Goal: Task Accomplishment & Management: Use online tool/utility

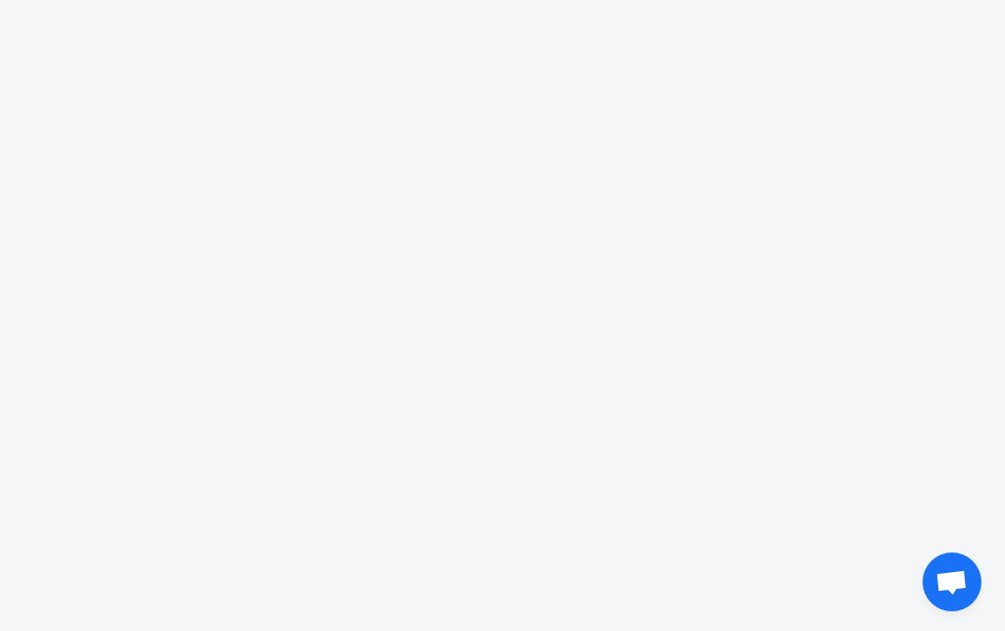
click at [851, 230] on body "fans 1 1 00 00 9 9 different love code typing business plan no data to_the_moon…" at bounding box center [502, 315] width 1005 height 631
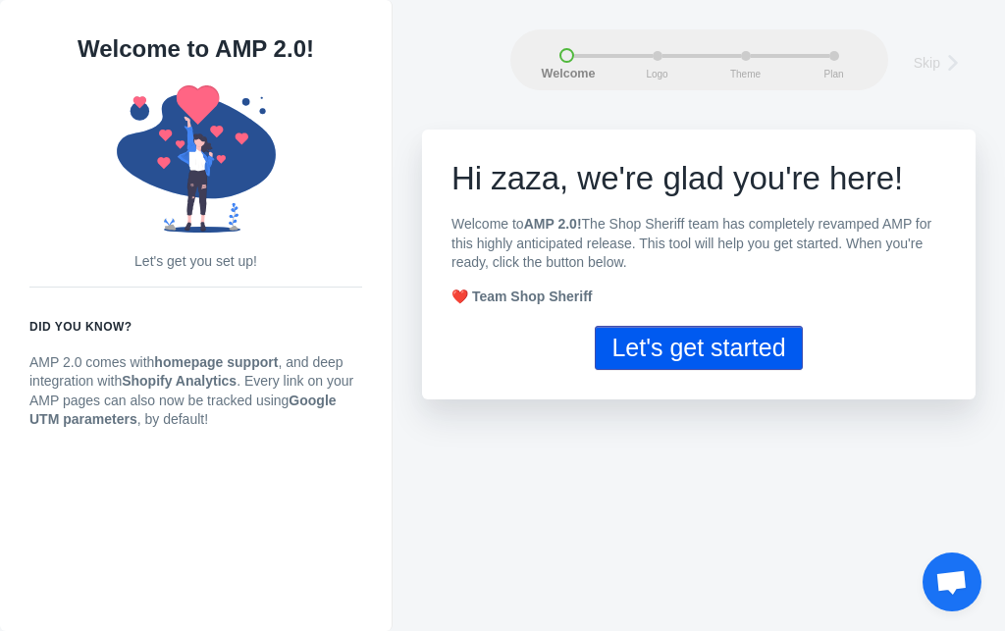
click at [726, 355] on button "Let's get started" at bounding box center [698, 348] width 207 height 44
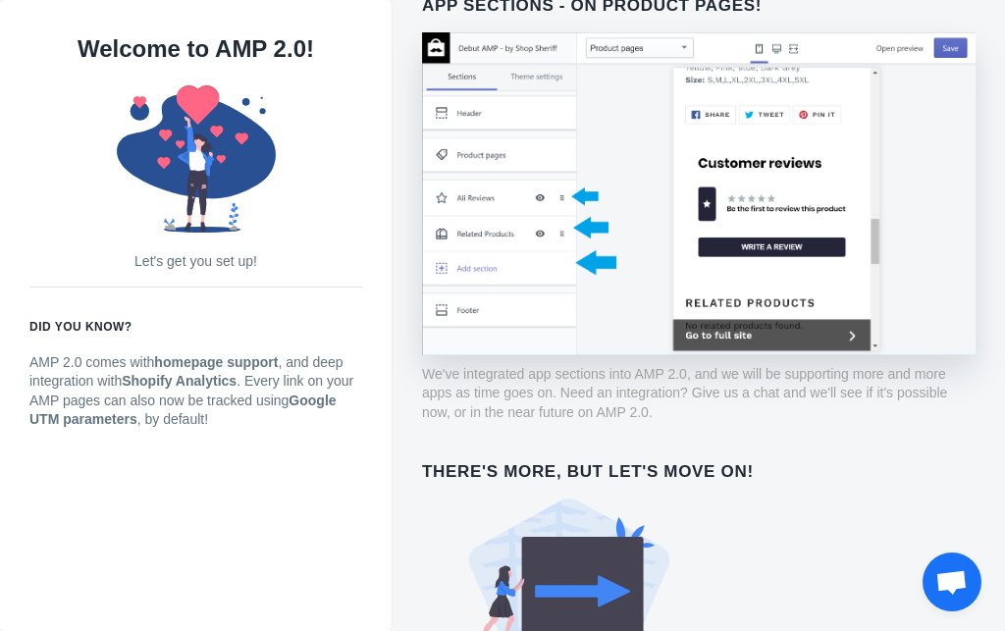
scroll to position [1107, 0]
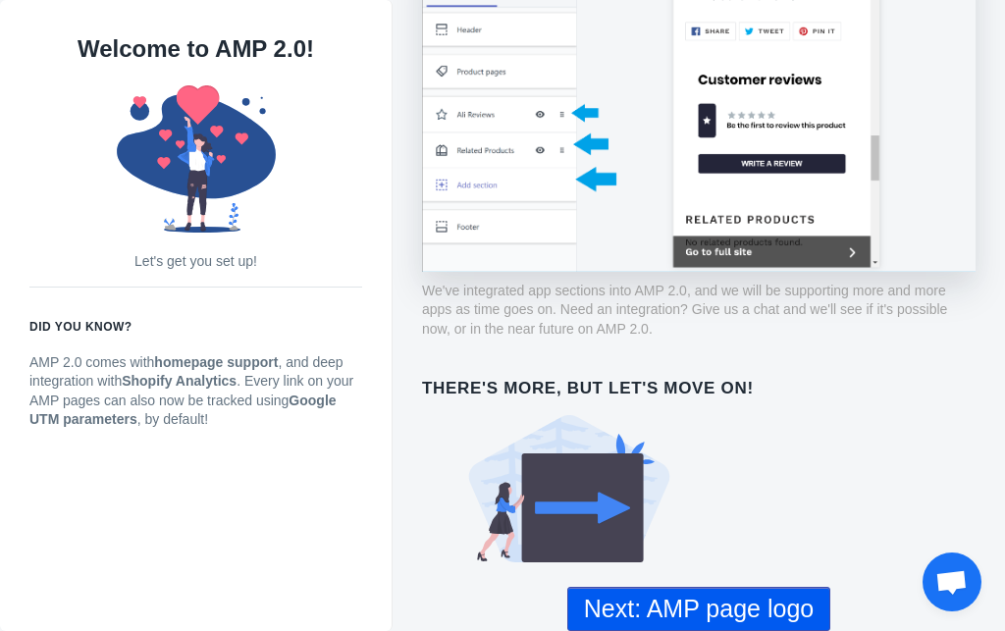
click at [712, 606] on button "Next: AMP page logo" at bounding box center [698, 609] width 263 height 44
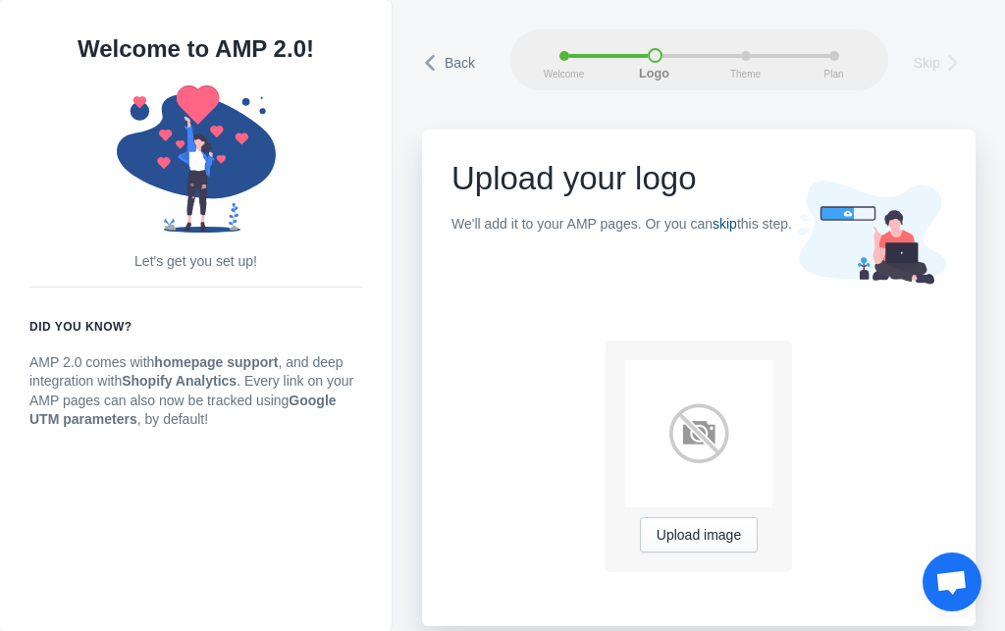
click at [724, 224] on link "skip" at bounding box center [725, 224] width 25 height 16
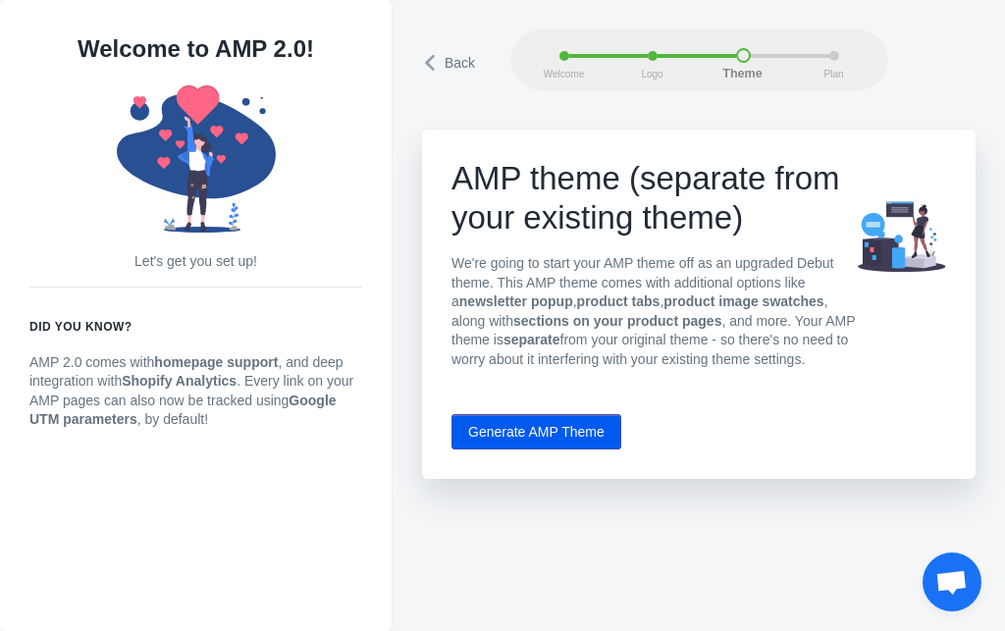
click at [570, 430] on button "Generate AMP Theme" at bounding box center [537, 431] width 170 height 35
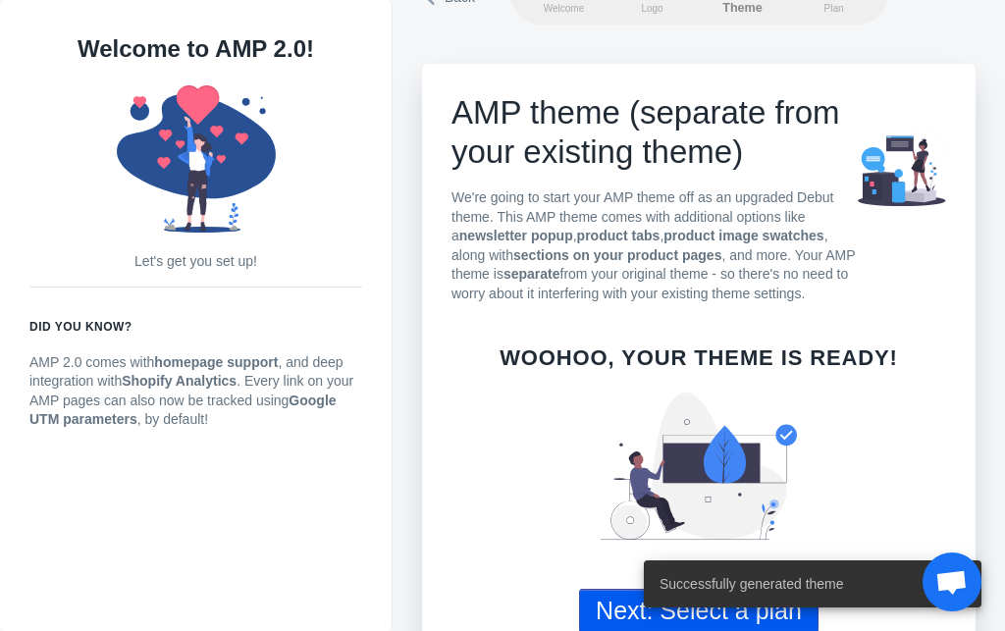
scroll to position [100, 0]
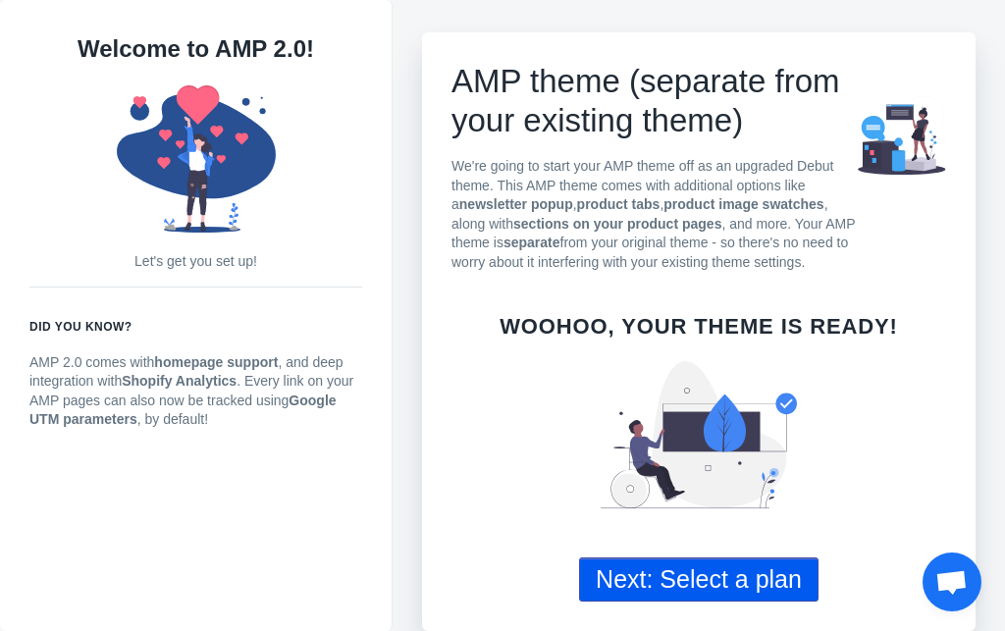
click at [623, 576] on div "Successfully generated theme" at bounding box center [812, 584] width 385 height 94
click at [630, 576] on button "Next: Select a plan" at bounding box center [699, 580] width 240 height 44
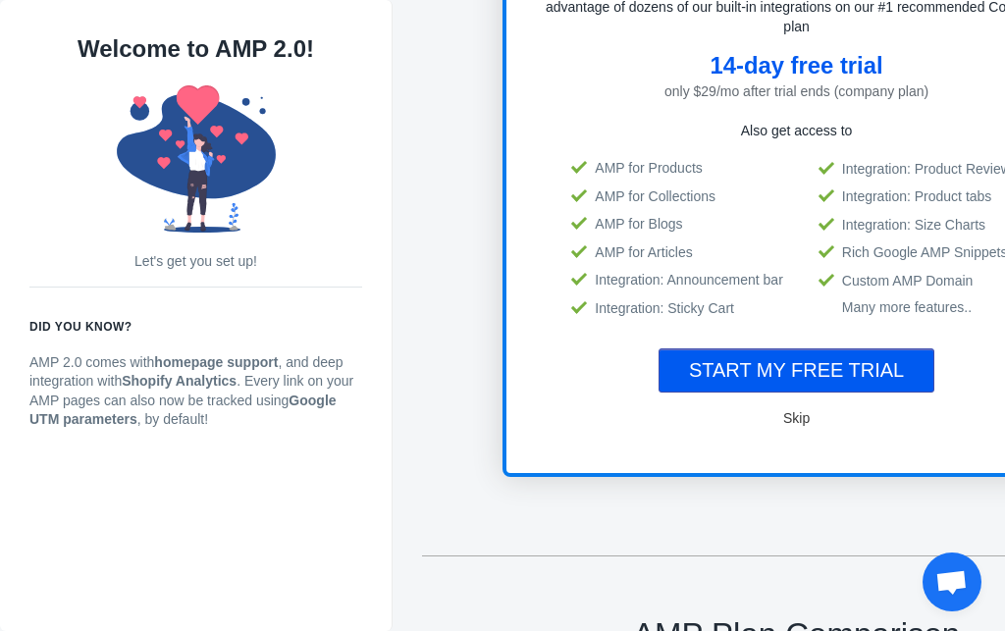
scroll to position [336, 0]
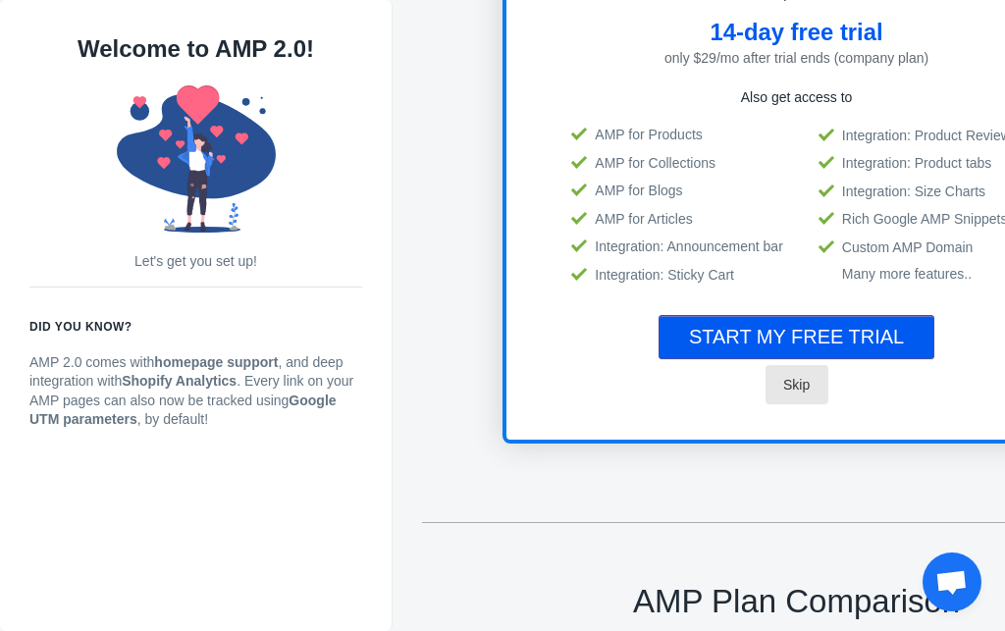
click at [783, 386] on span "Skip" at bounding box center [796, 385] width 27 height 16
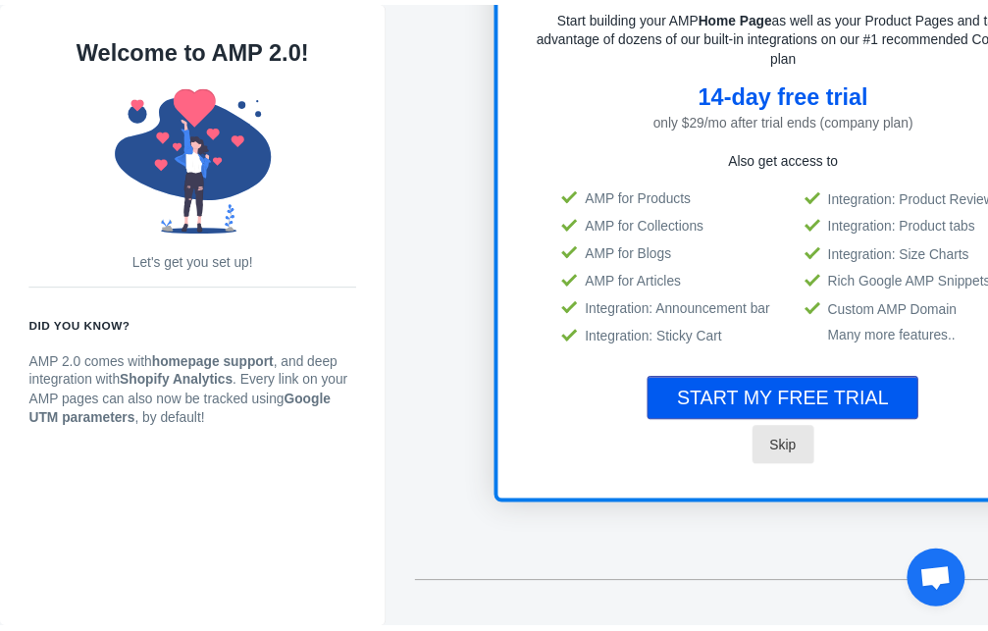
scroll to position [16, 0]
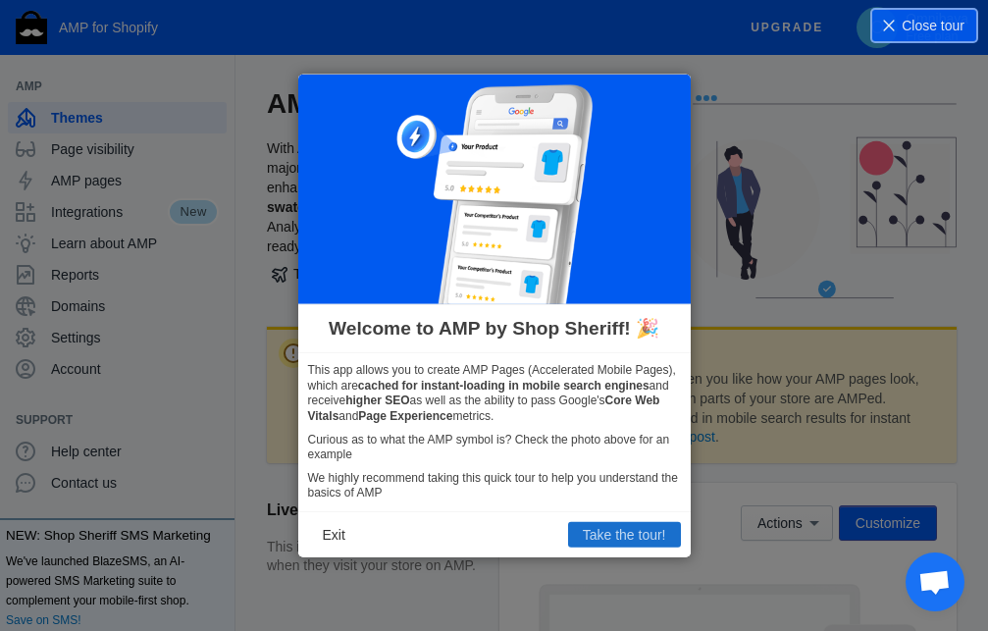
click at [613, 533] on button "Take the tour!" at bounding box center [624, 535] width 113 height 26
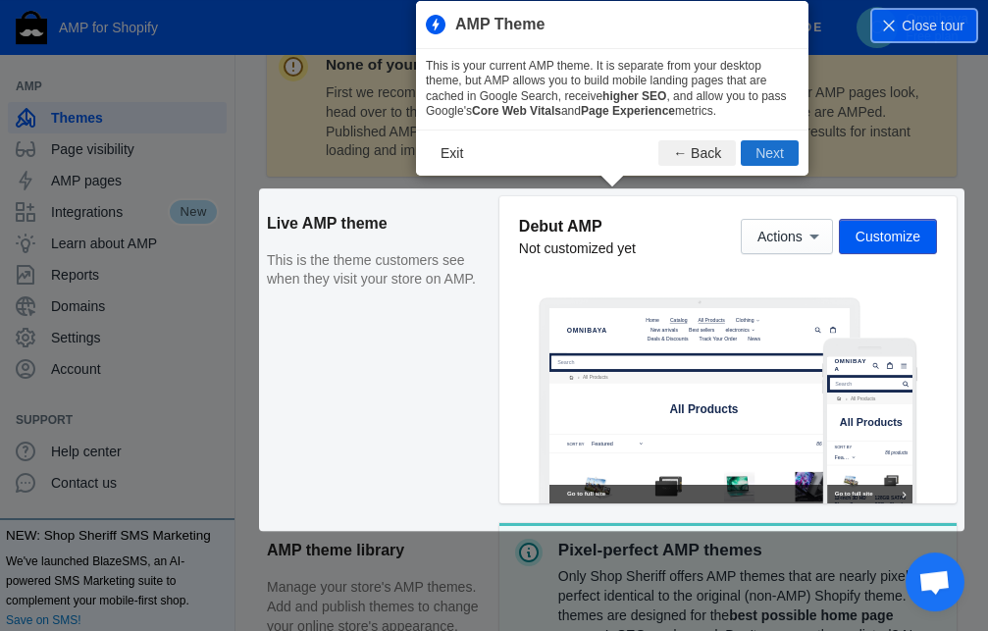
click at [759, 146] on button "Next" at bounding box center [770, 153] width 58 height 26
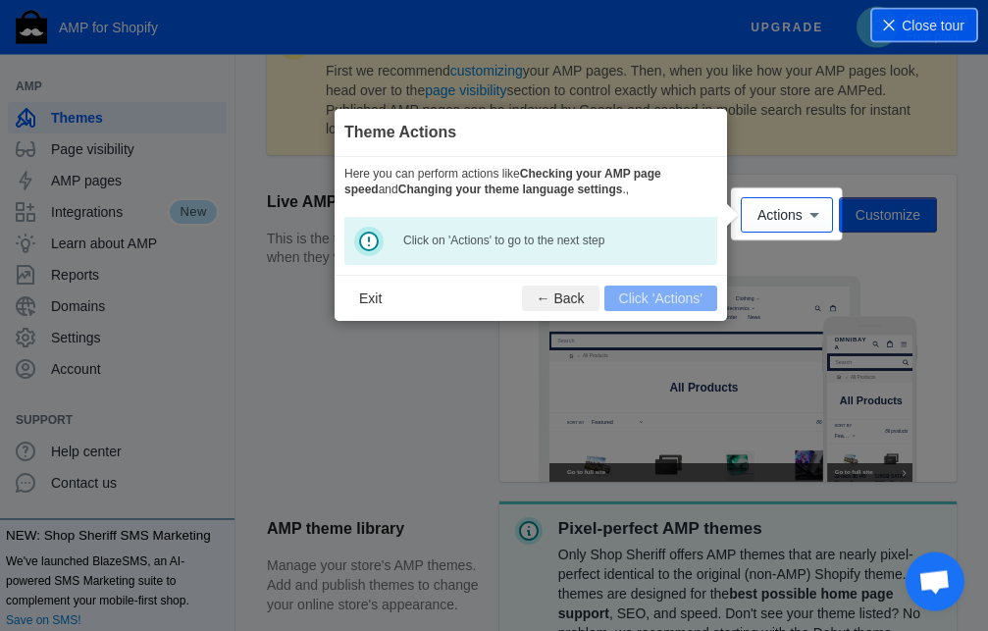
scroll to position [309, 0]
click at [648, 289] on footer "Exit ← Back Click 'Actions'" at bounding box center [531, 297] width 393 height 46
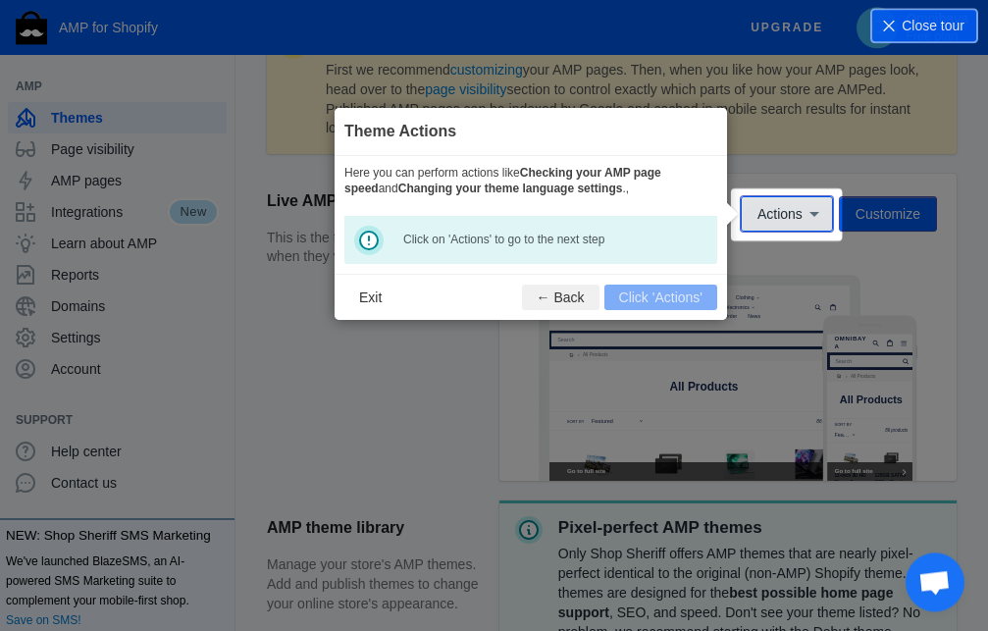
click at [777, 210] on span "Actions" at bounding box center [780, 214] width 45 height 16
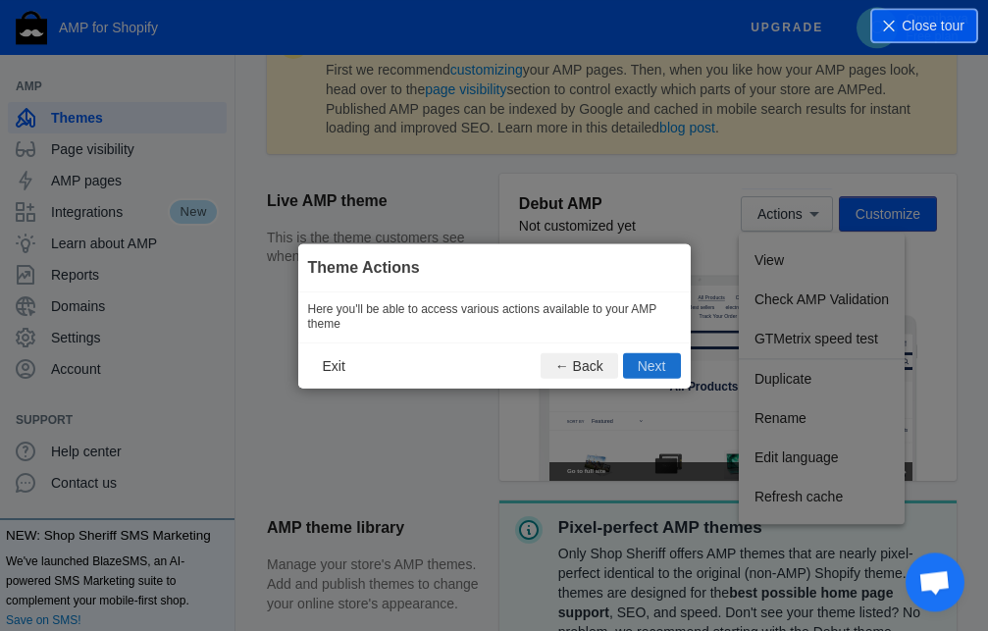
click at [646, 359] on button "Next" at bounding box center [652, 365] width 58 height 26
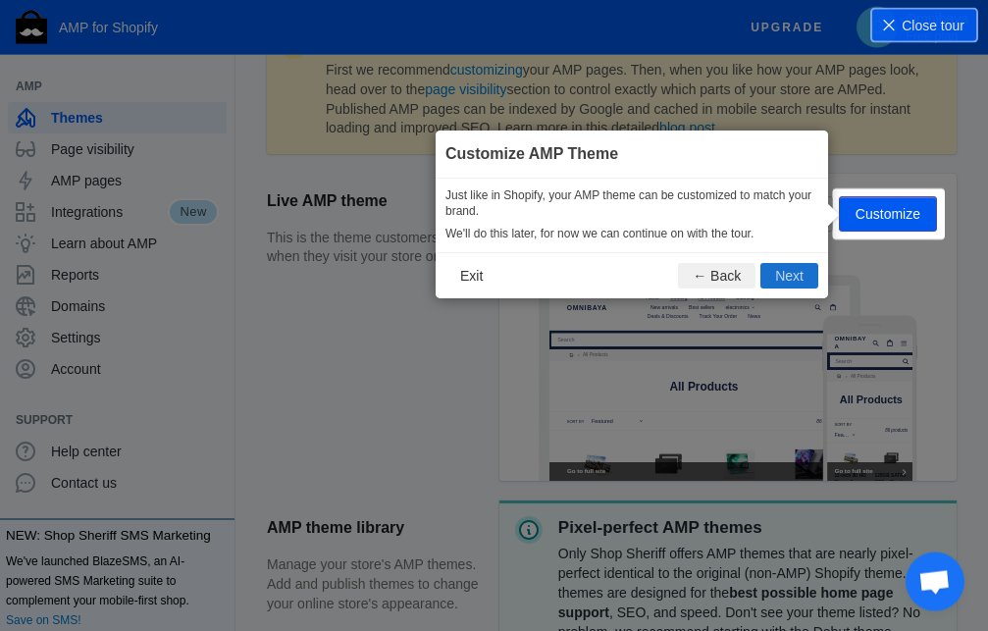
click at [787, 282] on button "Next" at bounding box center [790, 276] width 58 height 26
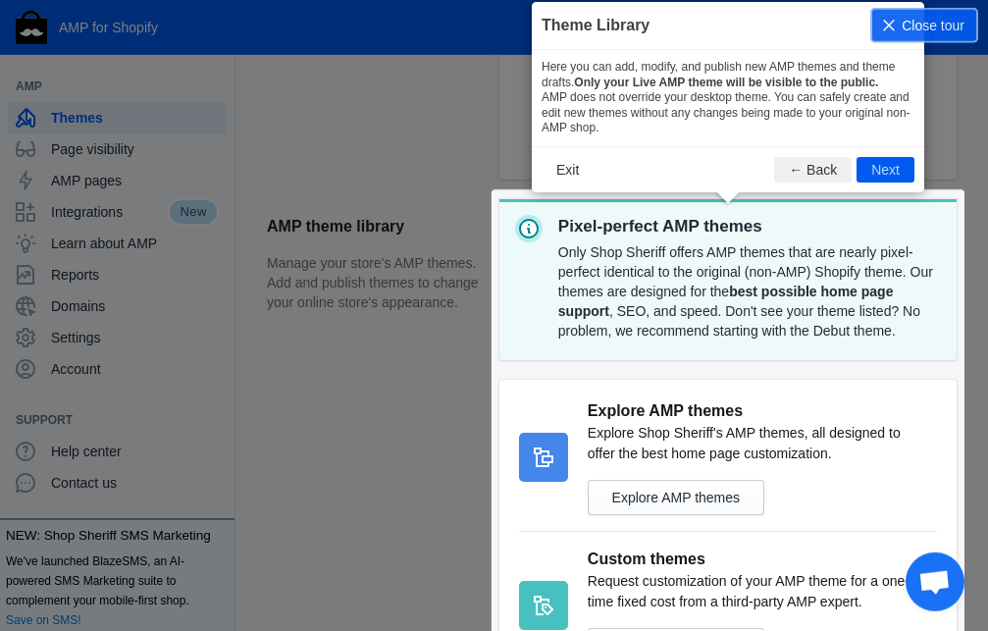
scroll to position [614, 0]
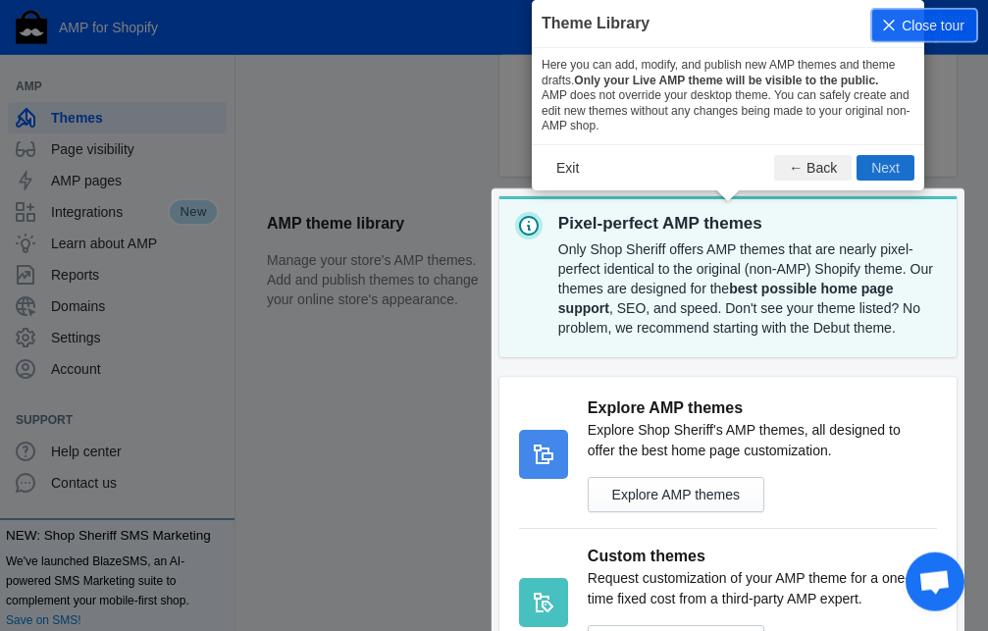
click at [877, 169] on button "Next" at bounding box center [886, 168] width 58 height 26
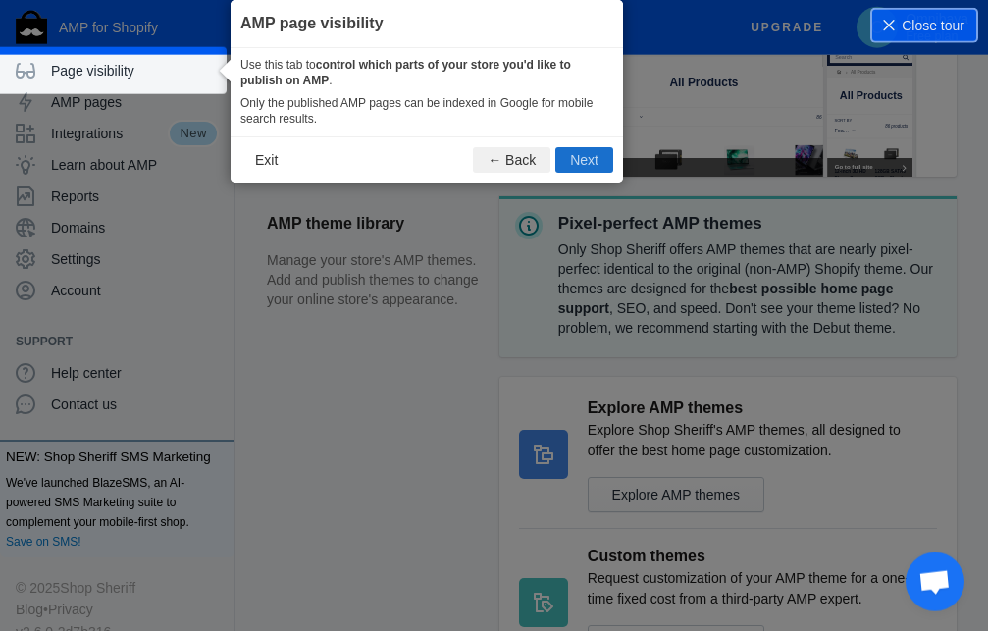
click at [596, 162] on button "Next" at bounding box center [585, 160] width 58 height 26
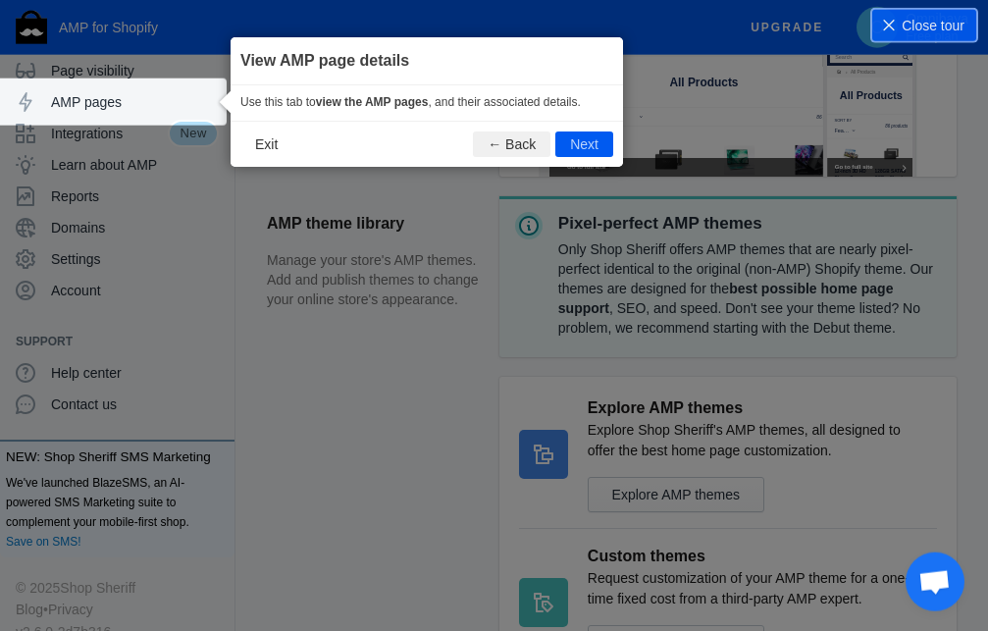
scroll to position [103, 8]
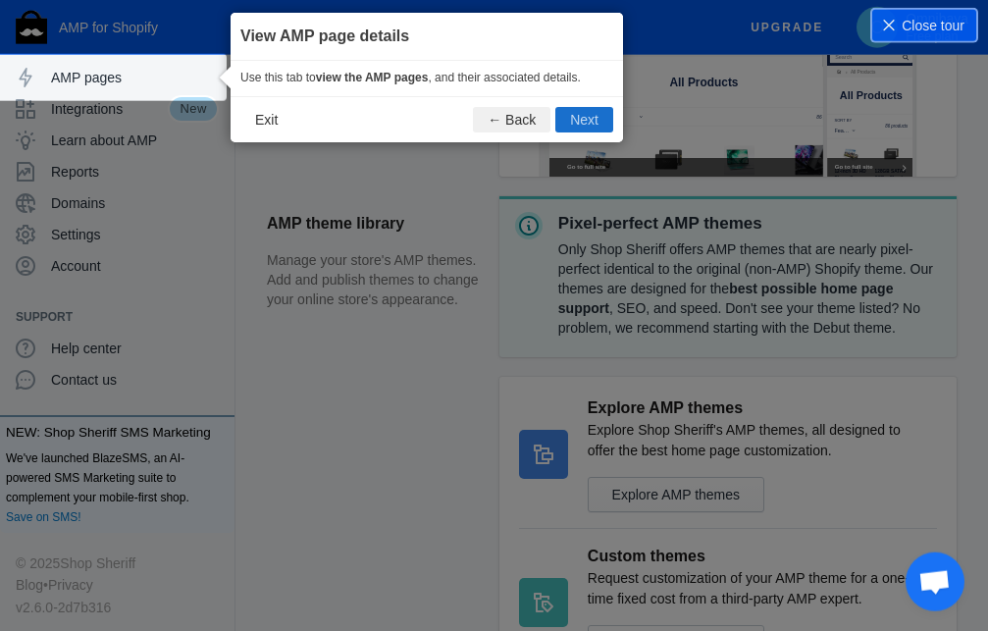
click at [578, 112] on button "Next" at bounding box center [585, 120] width 58 height 26
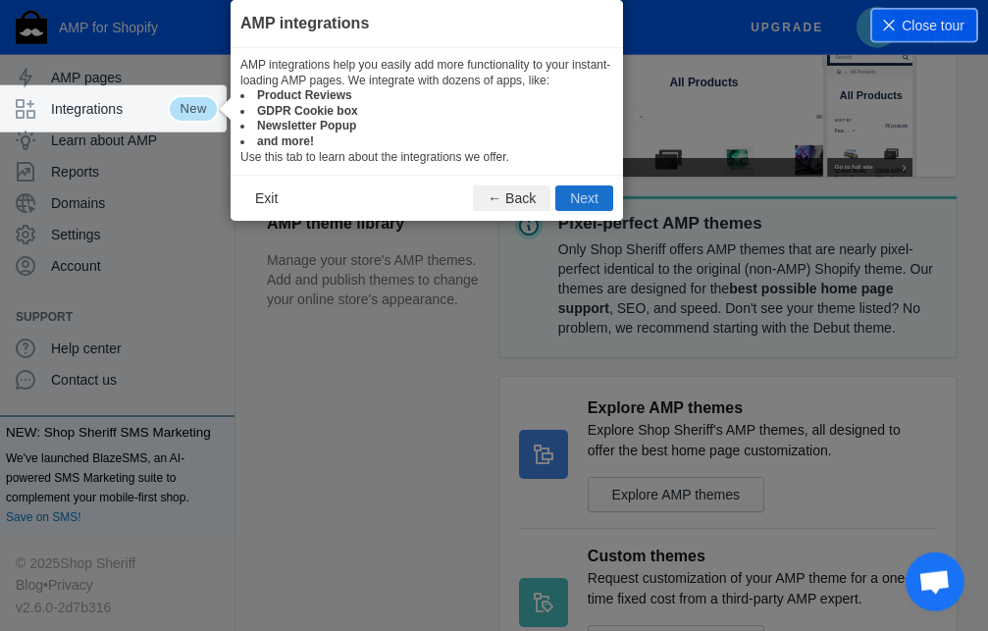
click at [584, 194] on button "Next" at bounding box center [585, 199] width 58 height 26
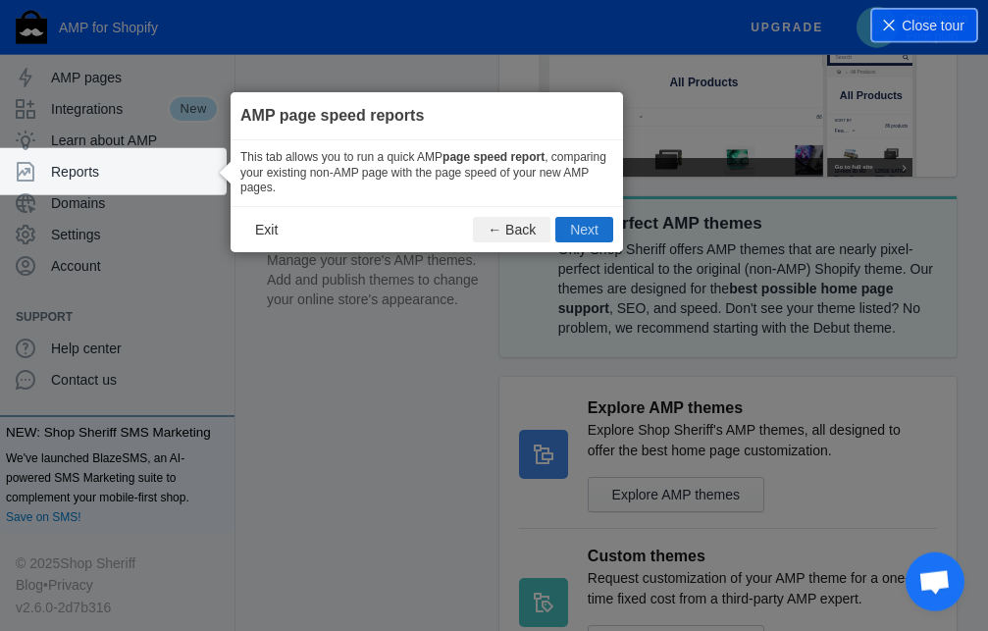
click at [582, 224] on button "Next" at bounding box center [585, 230] width 58 height 26
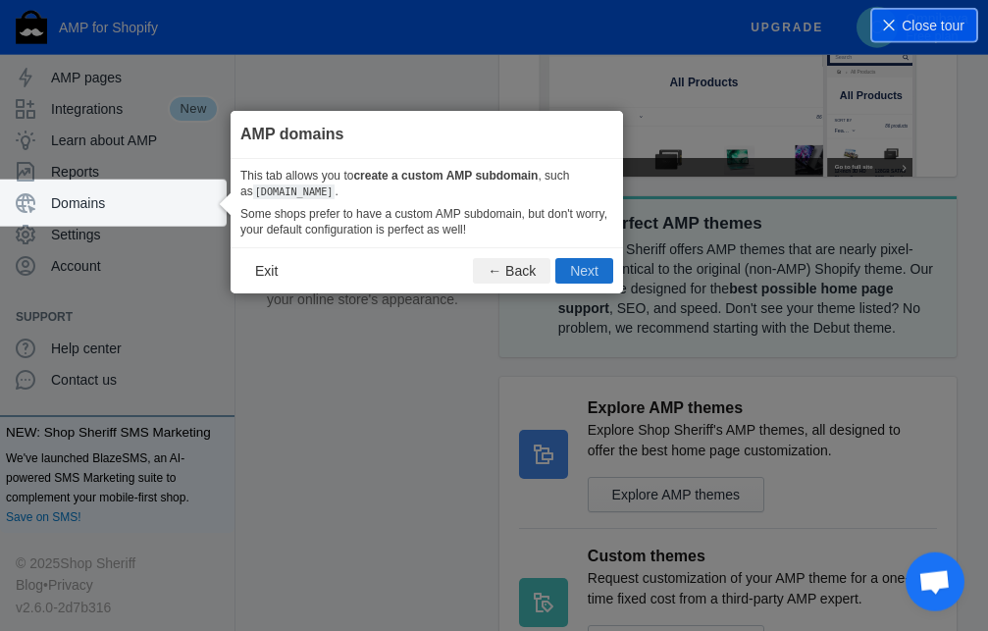
click at [570, 263] on button "Next" at bounding box center [585, 271] width 58 height 26
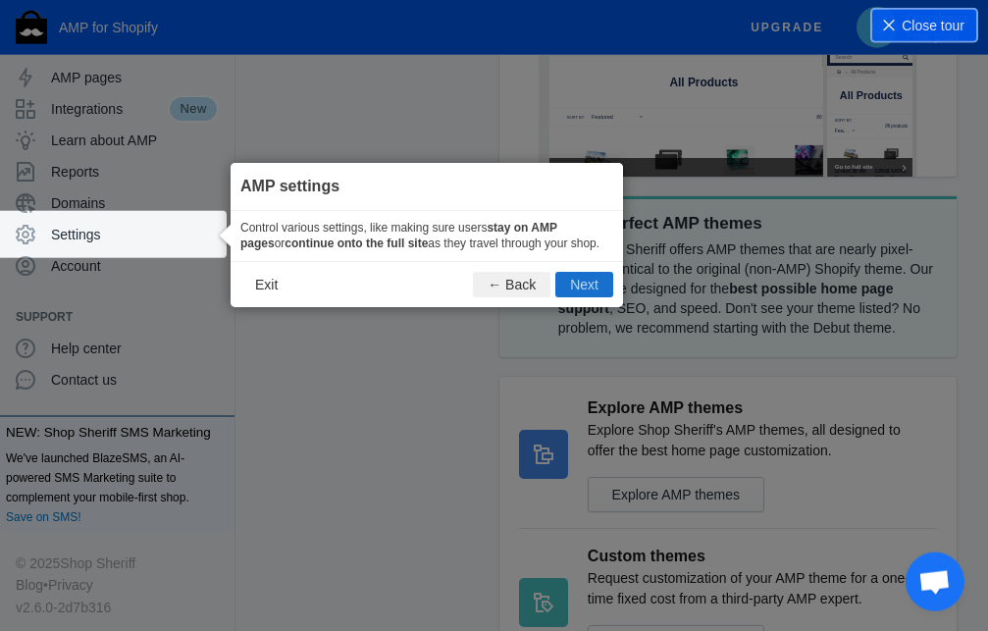
click at [587, 279] on button "Next" at bounding box center [585, 285] width 58 height 26
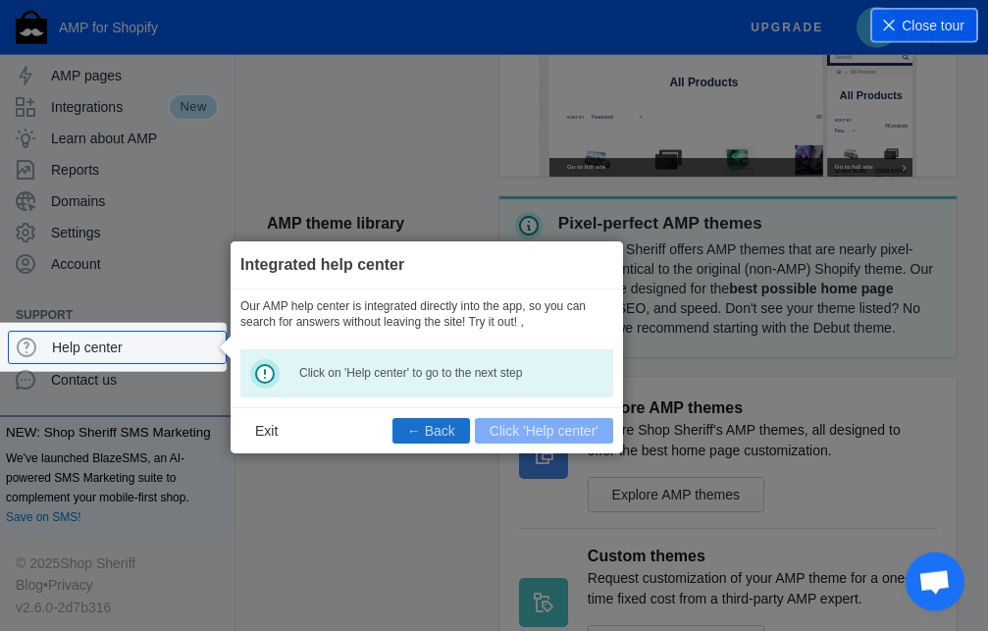
click at [445, 435] on button "← Back" at bounding box center [432, 431] width 78 height 26
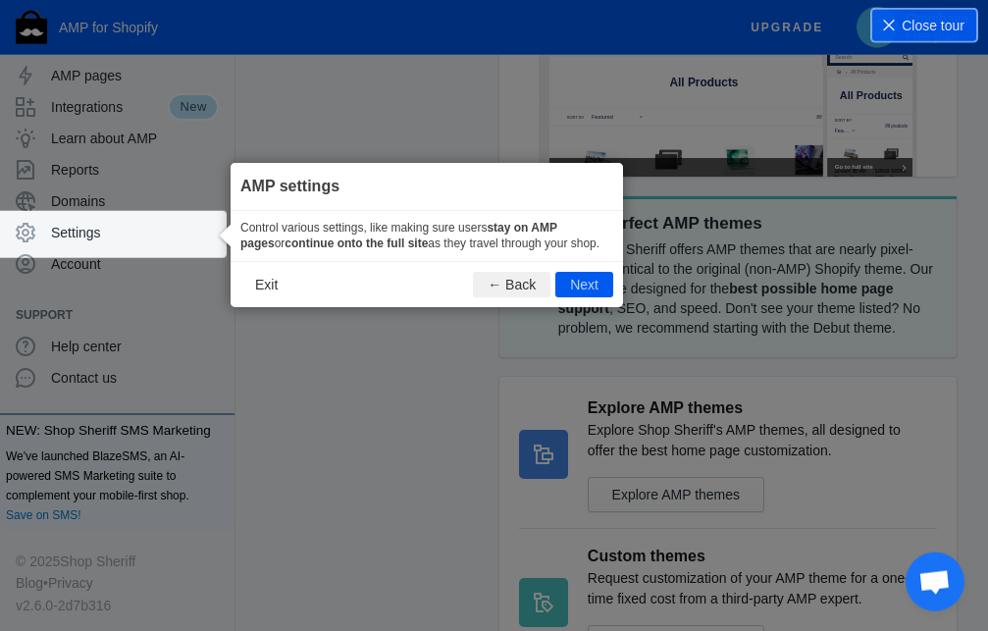
scroll to position [103, 8]
click at [580, 283] on button "Next" at bounding box center [585, 285] width 58 height 26
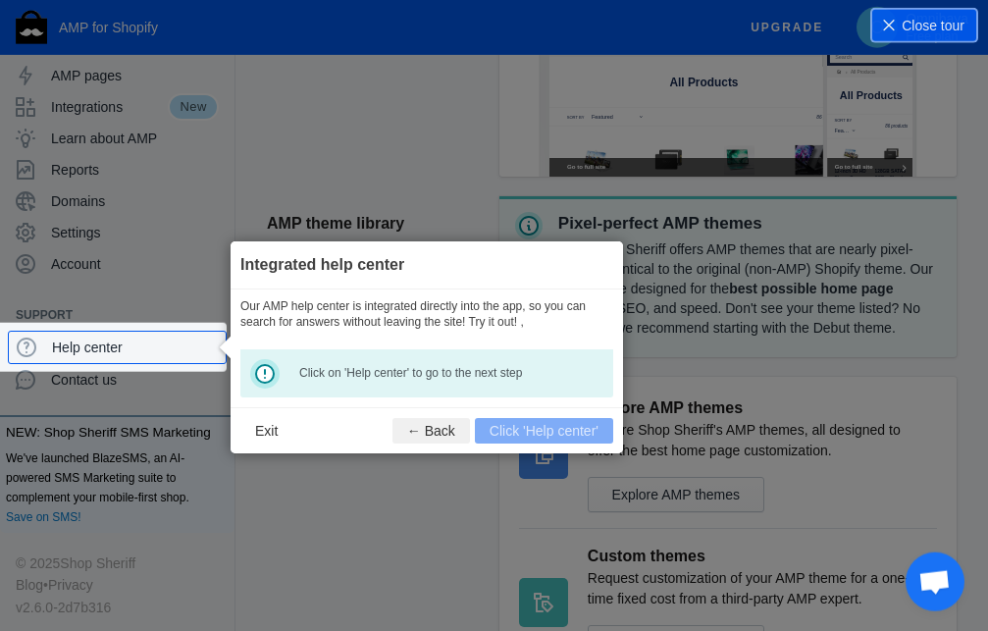
click at [548, 428] on footer "Exit ← Back Click 'Help center'" at bounding box center [427, 430] width 393 height 46
click at [272, 425] on button "Exit" at bounding box center [266, 431] width 52 height 26
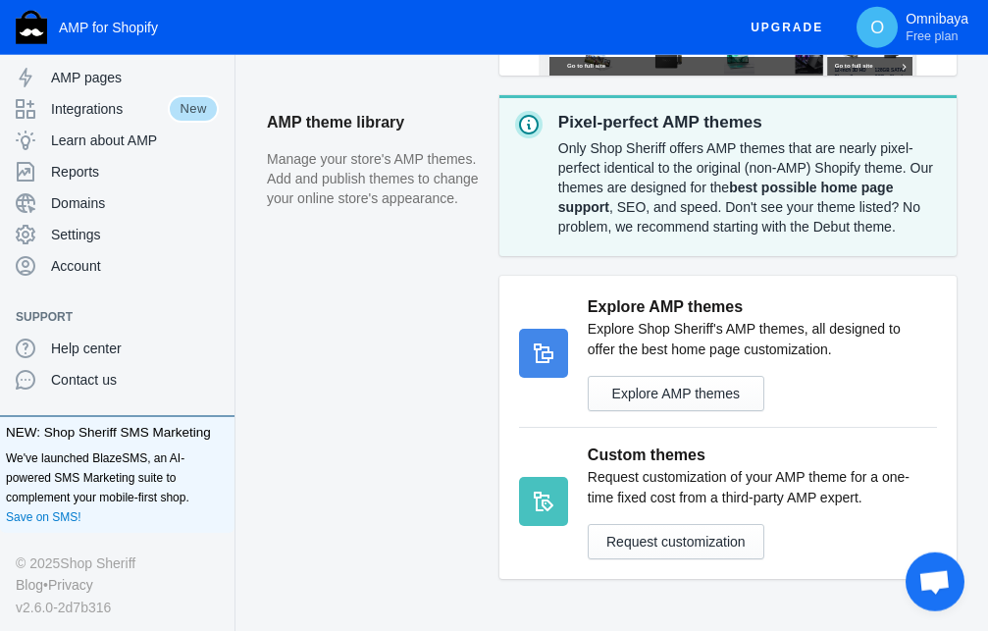
scroll to position [773, 0]
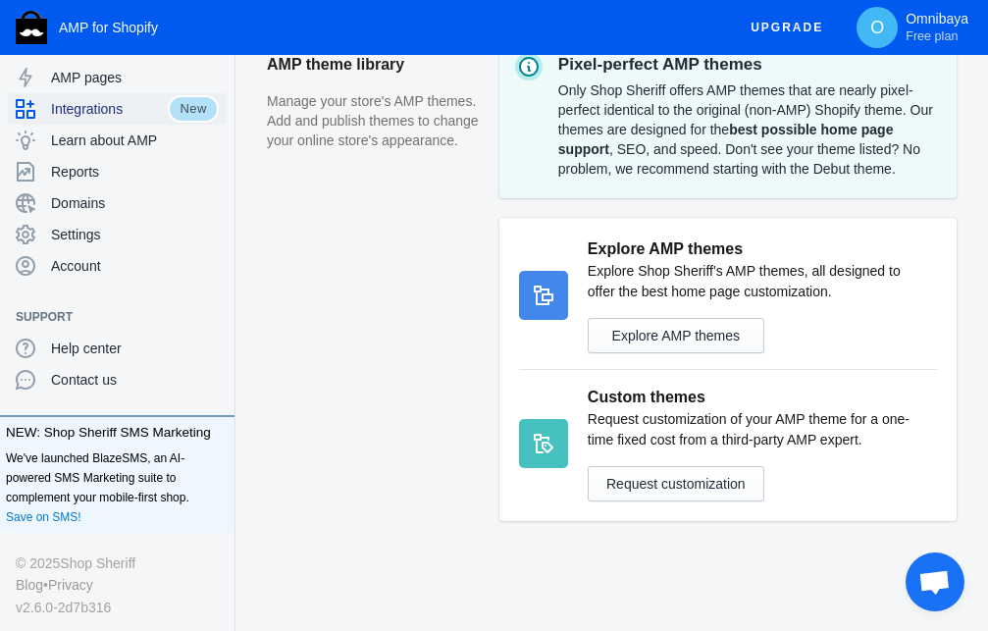
click at [108, 117] on span "Integrations" at bounding box center [109, 109] width 117 height 20
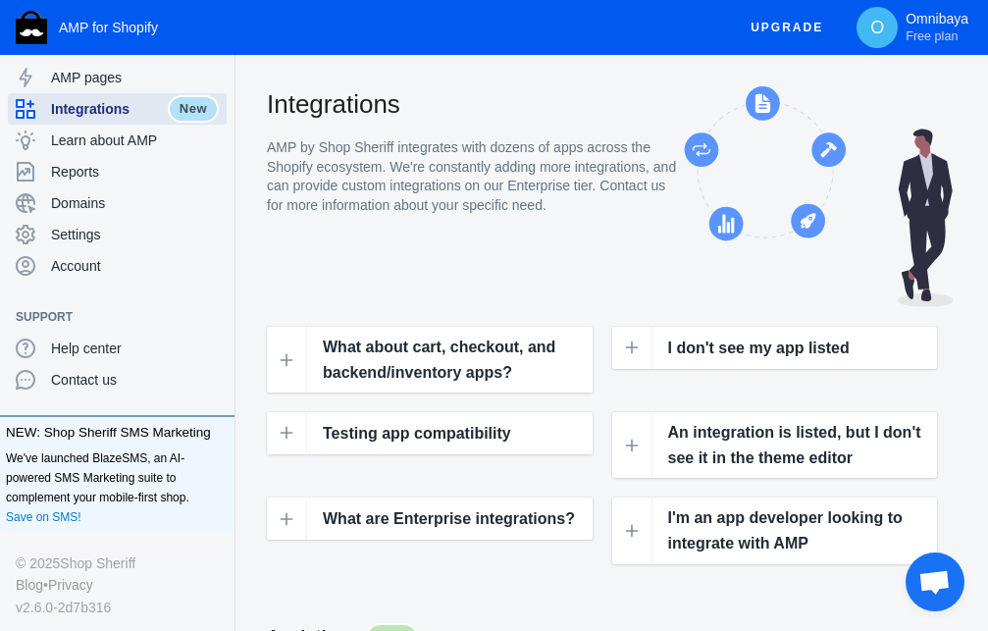
scroll to position [100, 0]
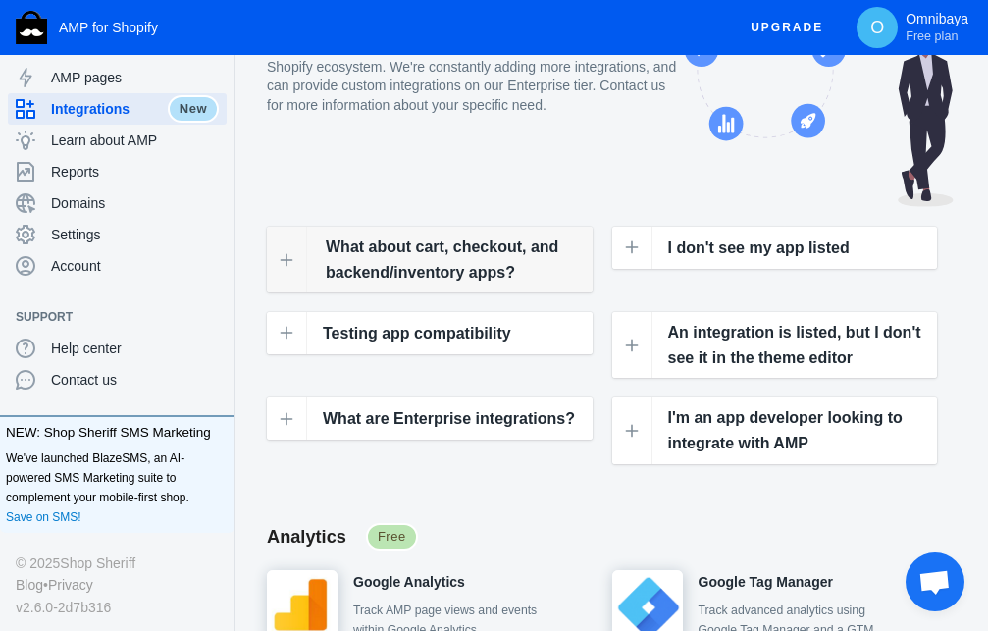
click at [415, 257] on span "What about cart, checkout, and backend/inventory apps?" at bounding box center [453, 260] width 254 height 50
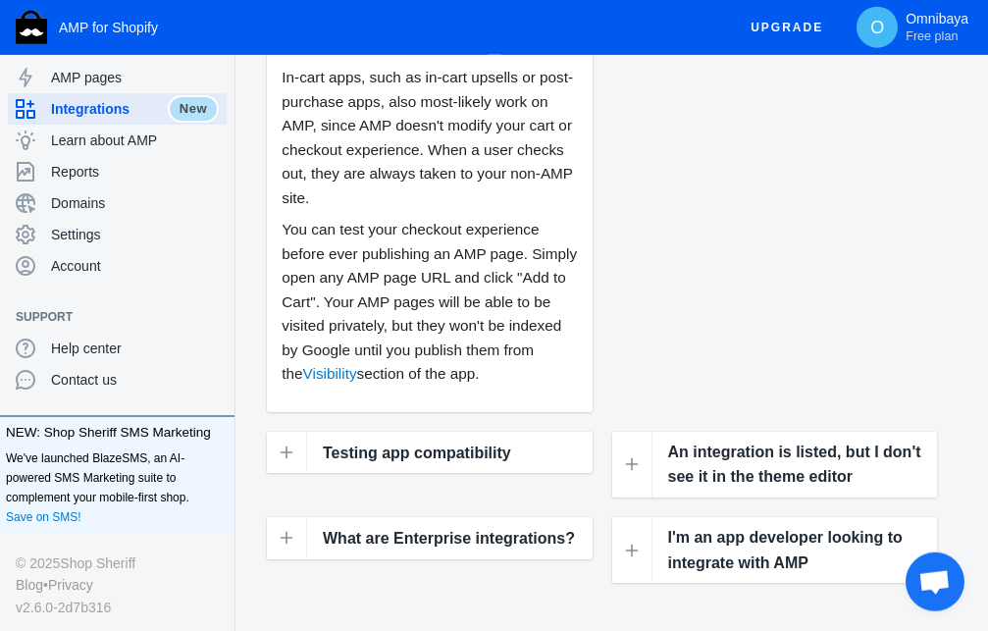
scroll to position [601, 0]
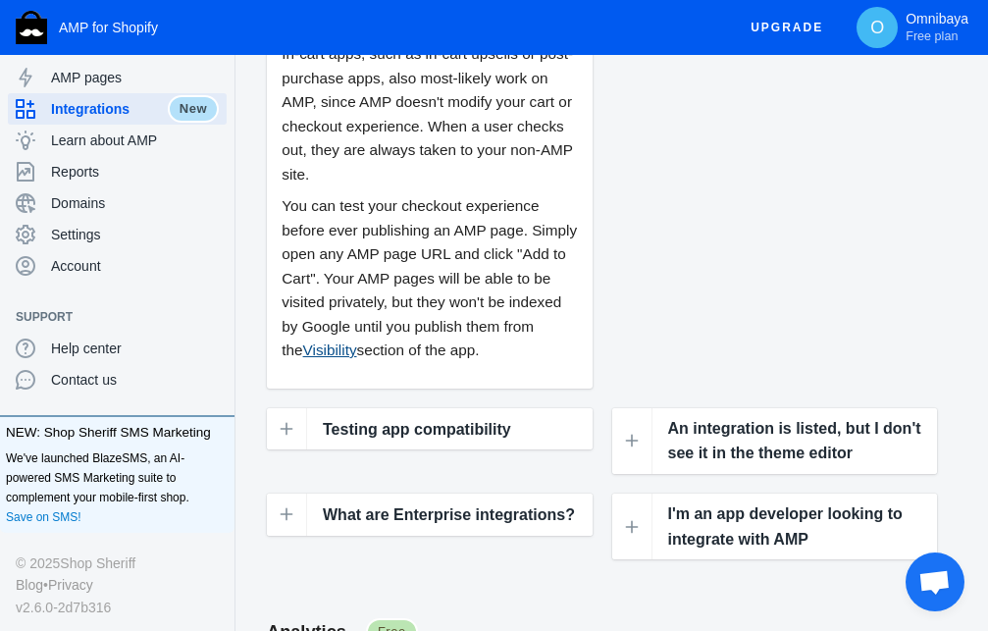
click at [357, 353] on link "Visibility" at bounding box center [330, 350] width 54 height 17
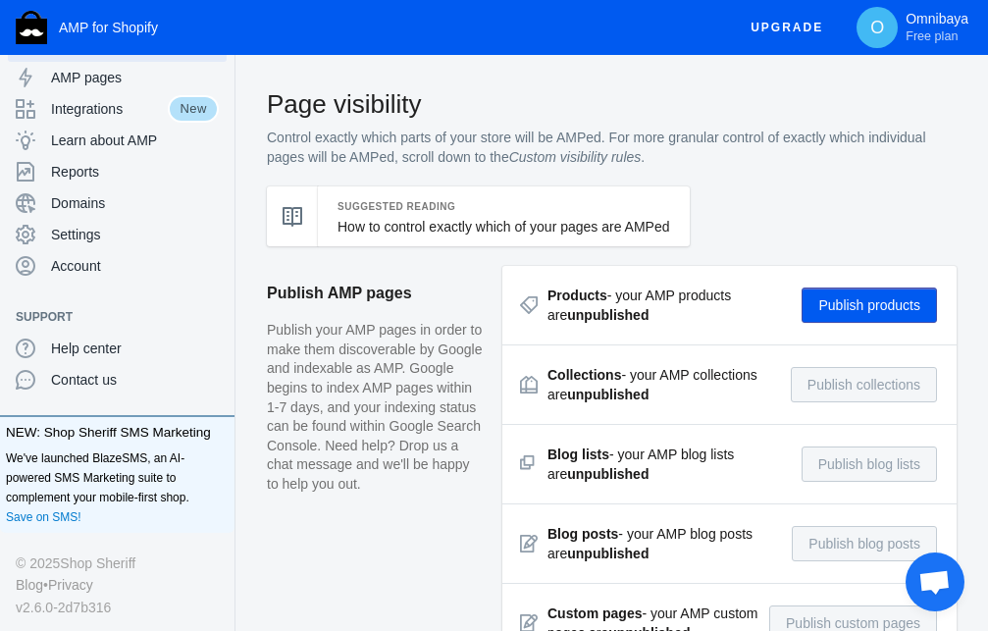
click at [846, 306] on button "Publish products" at bounding box center [869, 305] width 135 height 35
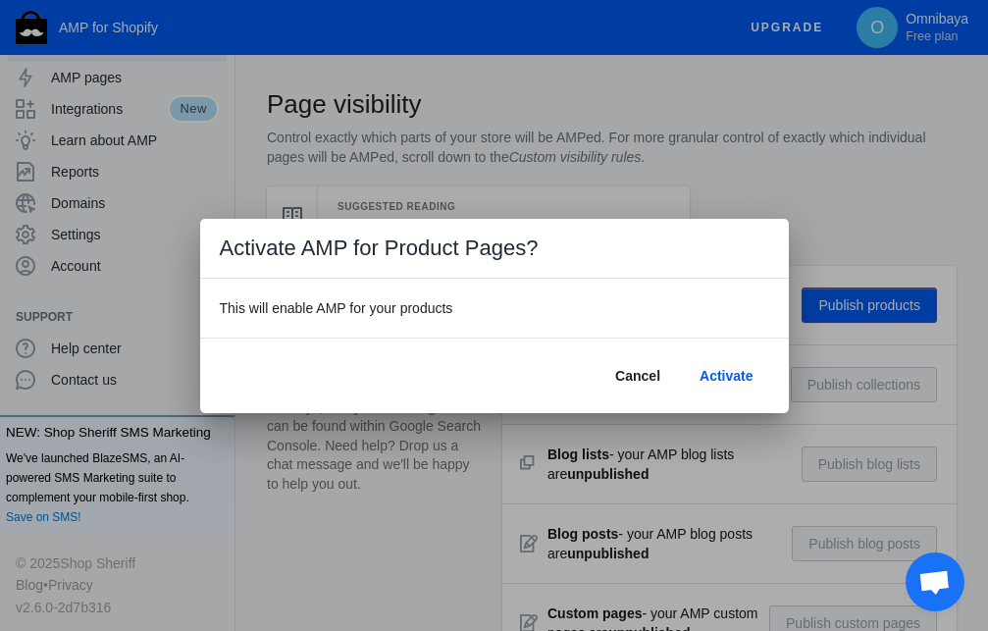
scroll to position [103, 8]
click at [726, 379] on span "Activate" at bounding box center [726, 376] width 53 height 16
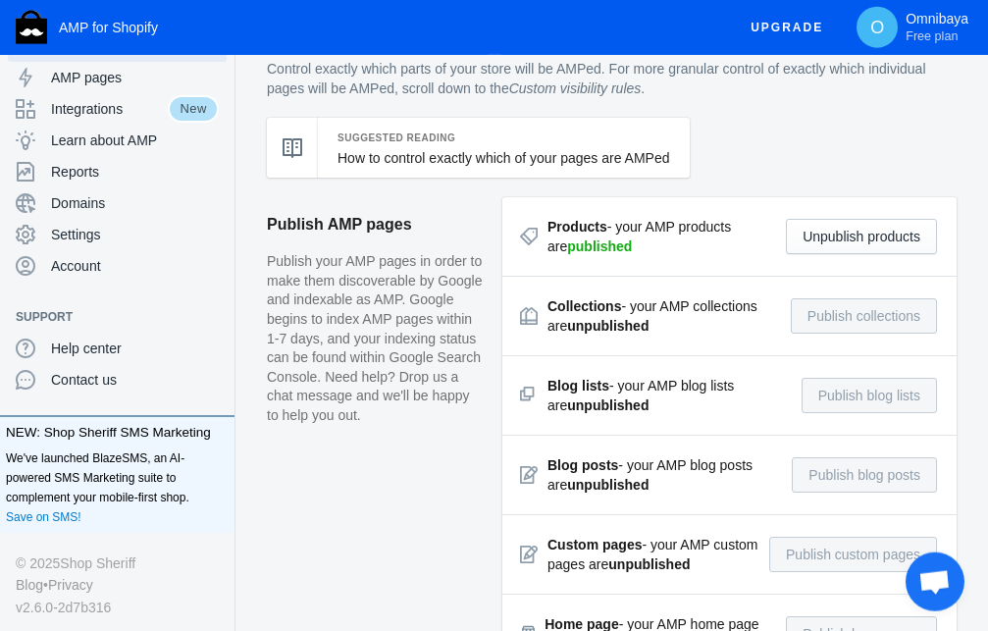
scroll to position [0, 0]
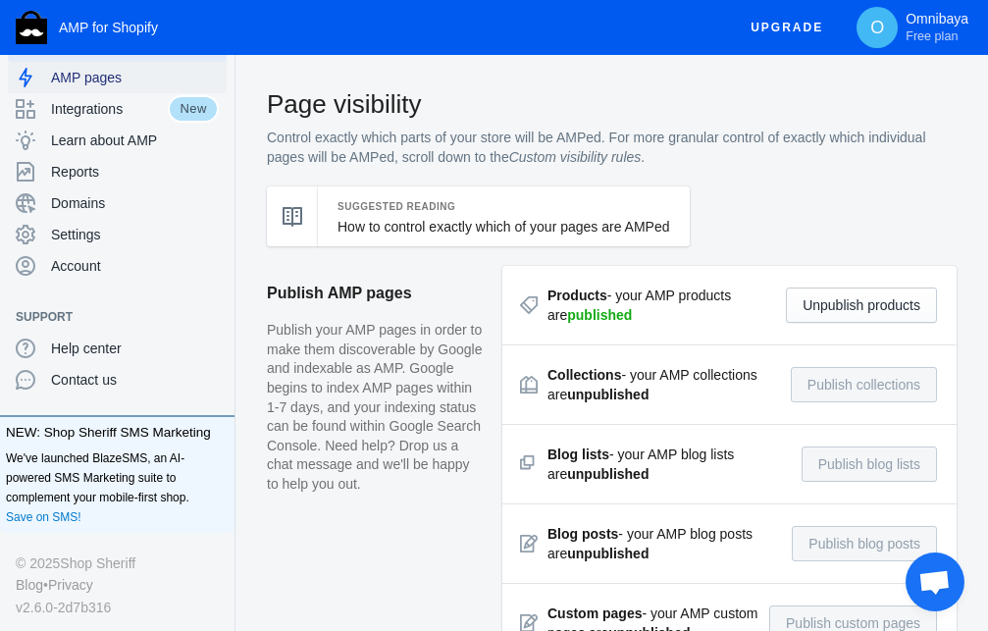
click at [103, 81] on span "AMP pages" at bounding box center [135, 78] width 168 height 20
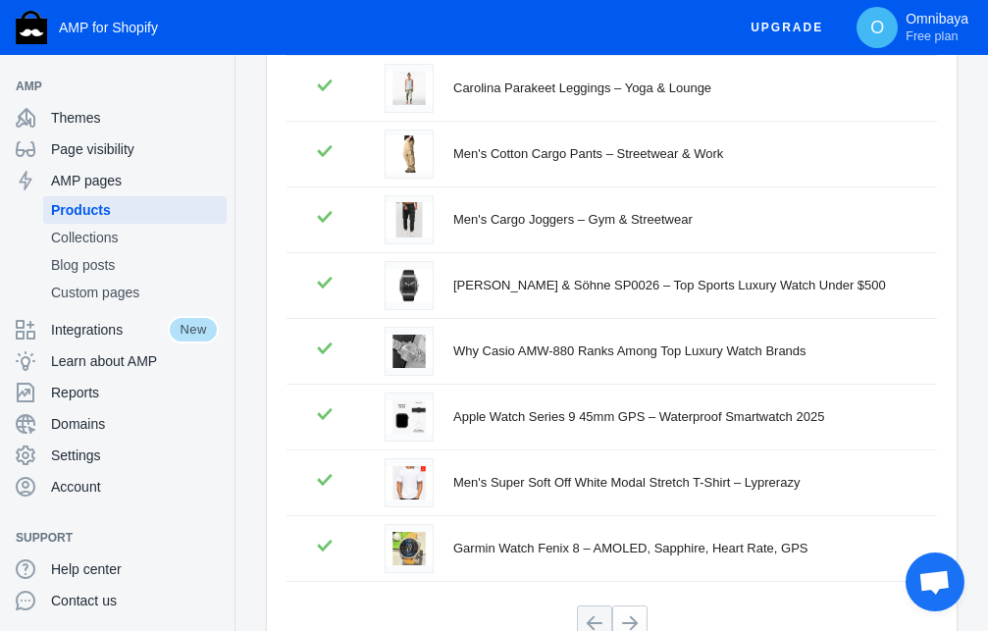
scroll to position [528, 0]
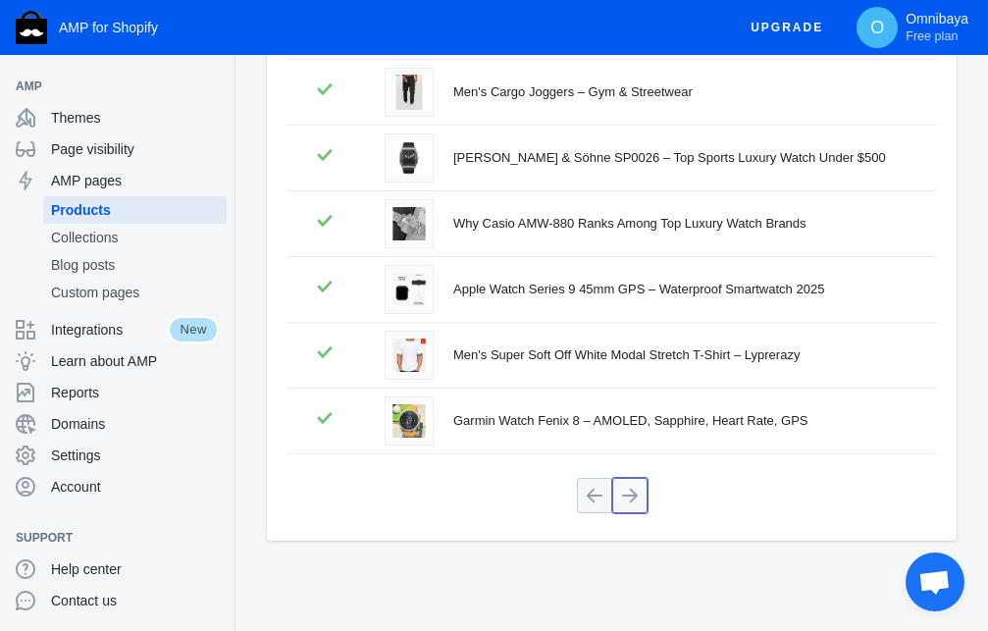
click at [630, 493] on button at bounding box center [630, 495] width 35 height 35
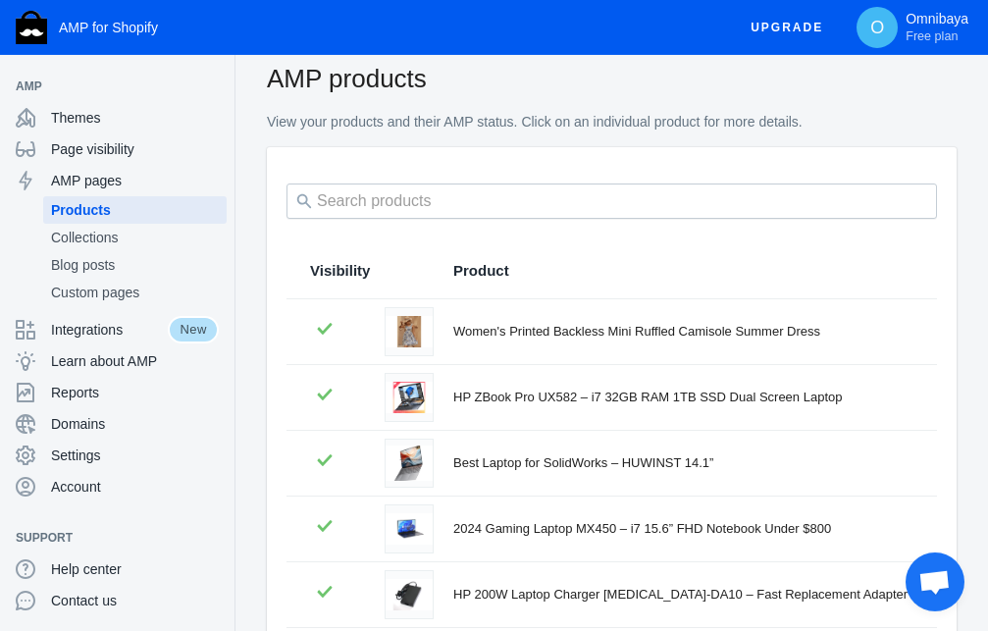
scroll to position [0, 0]
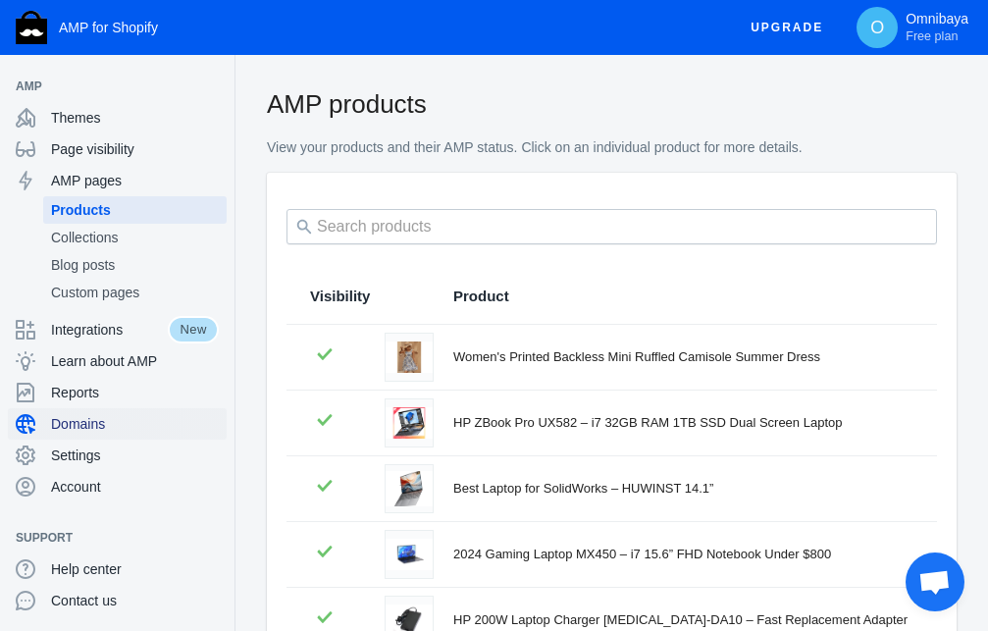
click at [104, 428] on span "Domains" at bounding box center [135, 424] width 168 height 20
